Goal: Information Seeking & Learning: Learn about a topic

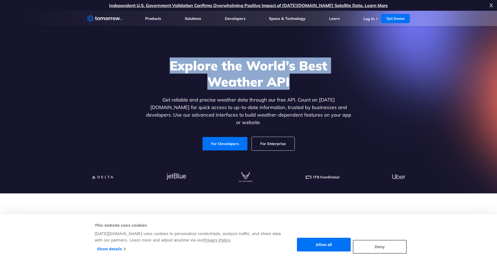
drag, startPoint x: 172, startPoint y: 68, endPoint x: 298, endPoint y: 83, distance: 126.7
click at [298, 83] on h1 "Explore the World’s Best Weather API" at bounding box center [249, 74] width 208 height 32
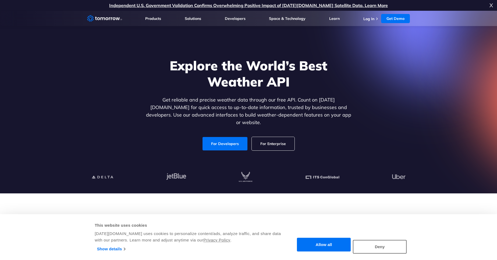
click at [306, 83] on h1 "Explore the World’s Best Weather API" at bounding box center [249, 74] width 208 height 32
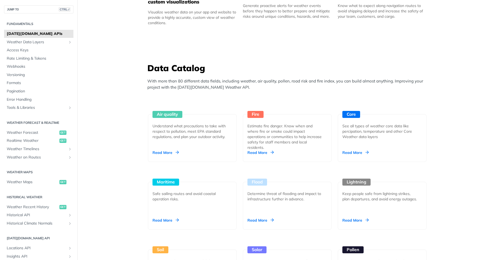
scroll to position [420, 0]
click at [181, 120] on div "Air quality Understand what precautions to take with respect to pollution, meet…" at bounding box center [192, 138] width 89 height 48
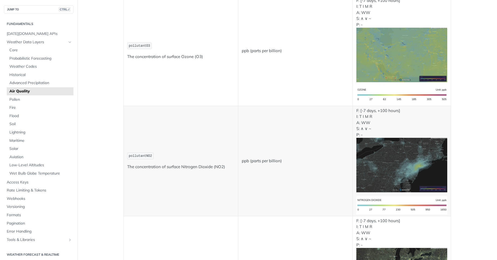
scroll to position [355, 0]
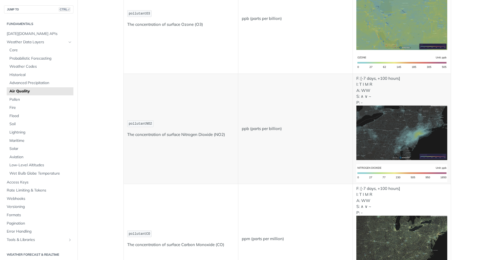
click at [419, 144] on img "Expand image" at bounding box center [401, 133] width 91 height 55
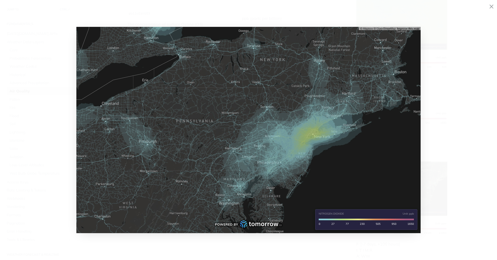
click at [303, 144] on img "Collapse image" at bounding box center [248, 130] width 344 height 207
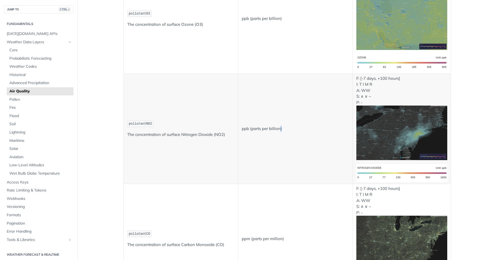
click at [303, 144] on td "ppb (parts per billion)" at bounding box center [295, 129] width 115 height 110
click at [390, 128] on img "Expand image" at bounding box center [401, 133] width 91 height 55
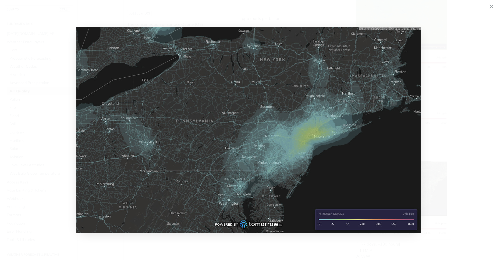
click at [493, 6] on icon "Minimize image" at bounding box center [491, 6] width 5 height 9
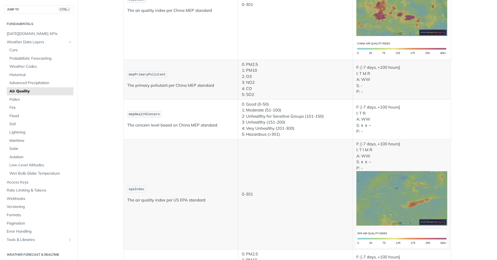
scroll to position [807, 0]
